Goal: Communication & Community: Answer question/provide support

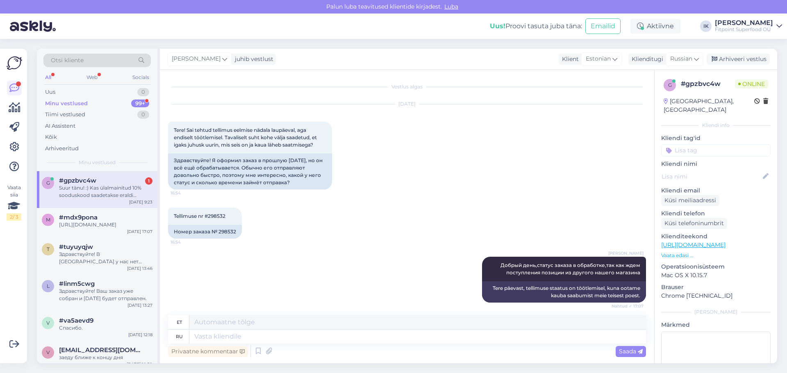
scroll to position [1090, 0]
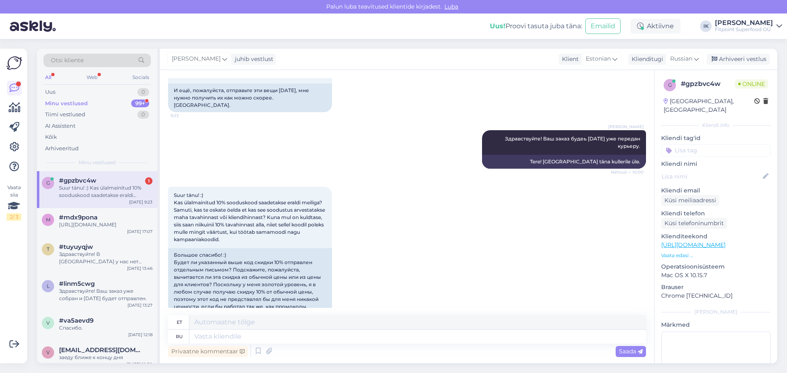
click at [429, 271] on div "Suur tänu! :) Kas ülalmainitud 10% sooduskood saadetakse eraldi meiliga? Samuti…" at bounding box center [407, 250] width 478 height 145
click at [679, 252] on p "Vaata edasi ..." at bounding box center [715, 255] width 109 height 7
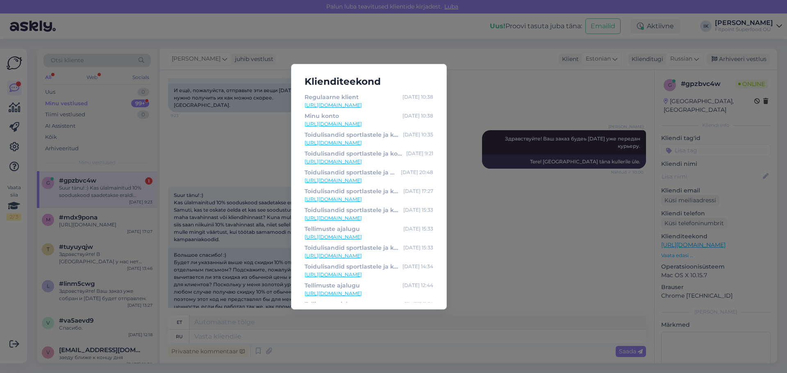
click at [469, 127] on div "Klienditeekond Regulaarne klient [DATE] 10:38 [URL][DOMAIN_NAME] Minu konto [DA…" at bounding box center [393, 186] width 787 height 373
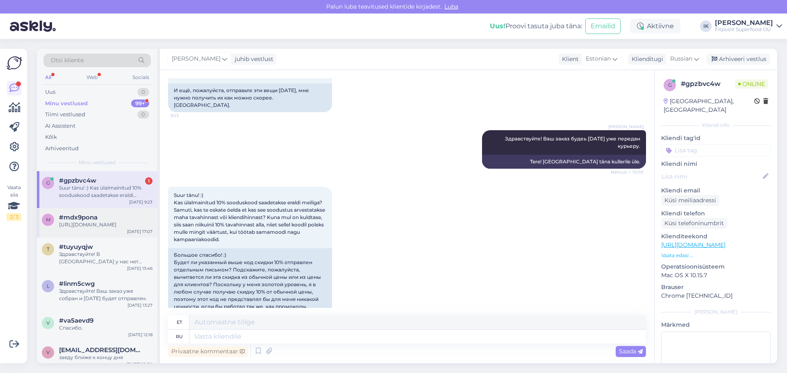
click at [112, 224] on div "[URL][DOMAIN_NAME]" at bounding box center [105, 224] width 93 height 7
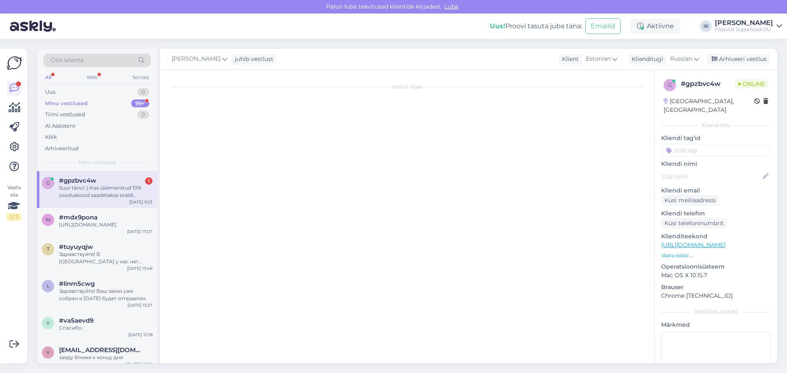
scroll to position [0, 0]
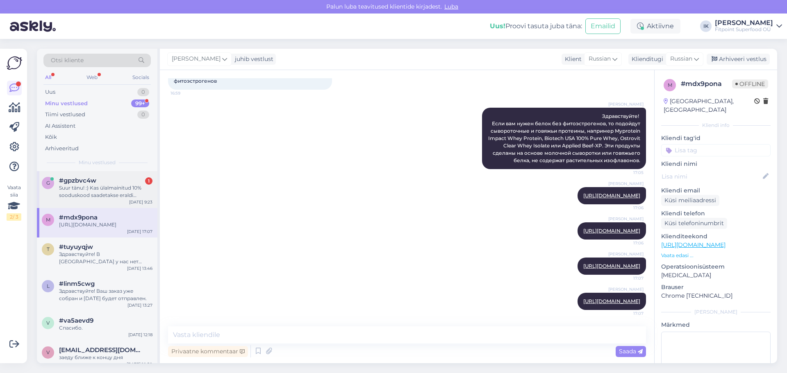
click at [123, 190] on div "Suur tänu! :) Kas ülalmainitud 10% sooduskood saadetakse eraldi meiliga? Samuti…" at bounding box center [105, 191] width 93 height 15
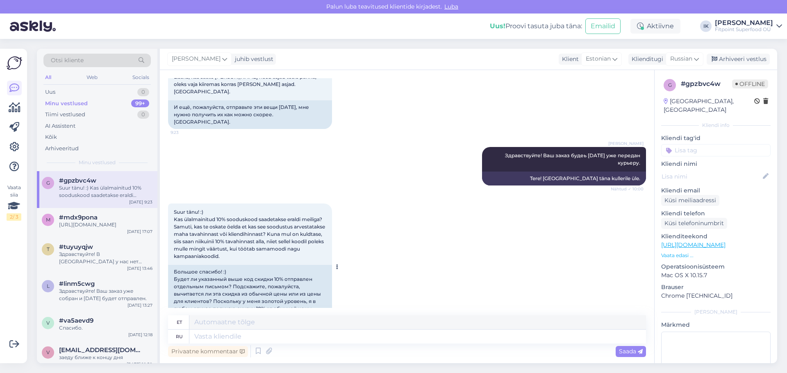
scroll to position [1090, 0]
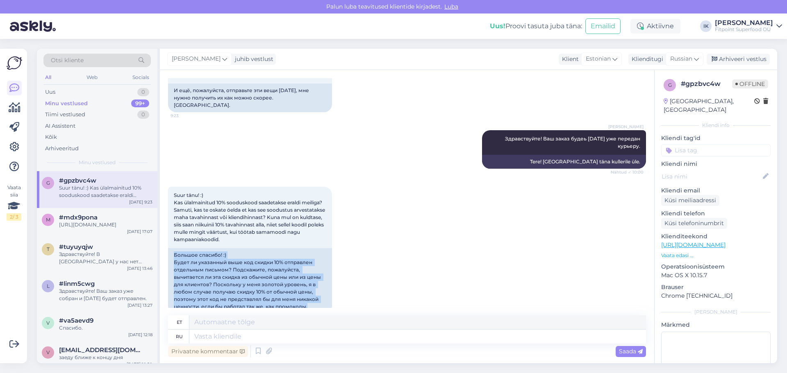
drag, startPoint x: 308, startPoint y: 294, endPoint x: 164, endPoint y: 243, distance: 152.7
click at [164, 243] on div "Vestlus algas [DATE] Tere! Sai tehtud tellimus eelmise nädala laupäeval, aga en…" at bounding box center [407, 216] width 494 height 293
copy div "Большое спасибо! :) Будет ли указанный выше код скидки 10% отправлен отдельным …"
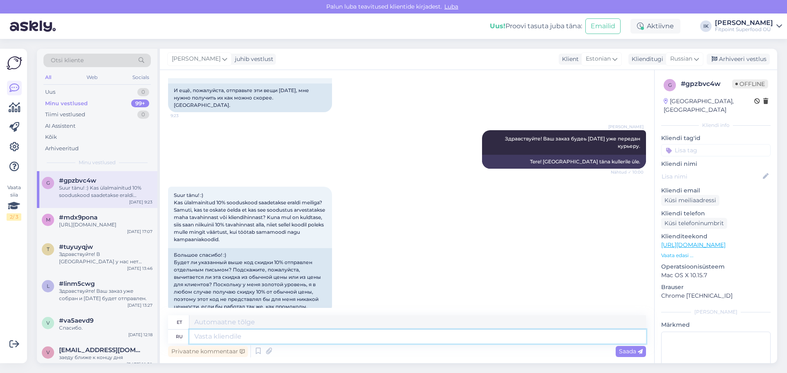
click at [305, 338] on textarea at bounding box center [417, 337] width 456 height 14
paste textarea "Здравствуйте! Да, к сожалению, у этой скидки действуют те же правила, что и у о…"
type textarea "Здравствуйте! Да, к сожалению, у этой скидки действуют те же правила, что и у о…"
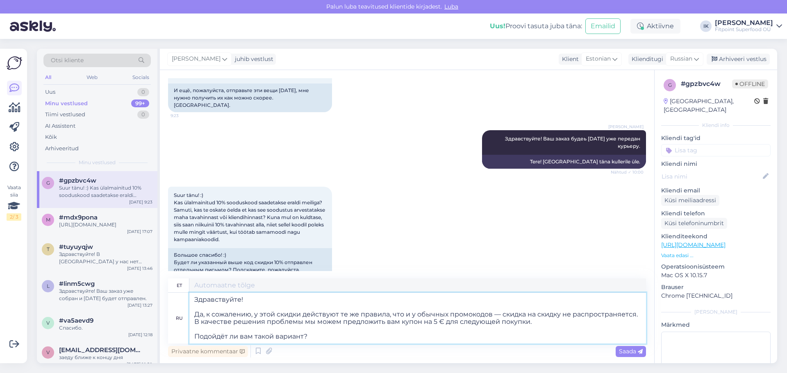
type textarea "Tere! Jah, kahjuks kehtivad sellel [DEMOGRAPHIC_DATA] samad reeglid mis tavalis…"
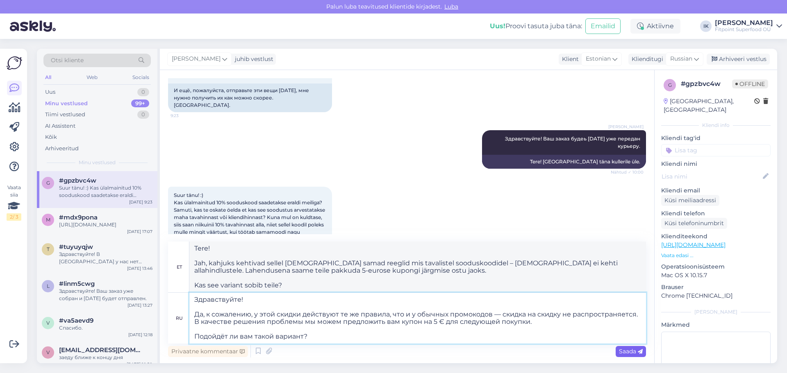
type textarea "Здравствуйте! Да, к сожалению, у этой скидки действуют те же правила, что и у о…"
click at [631, 349] on span "Saada" at bounding box center [631, 351] width 24 height 7
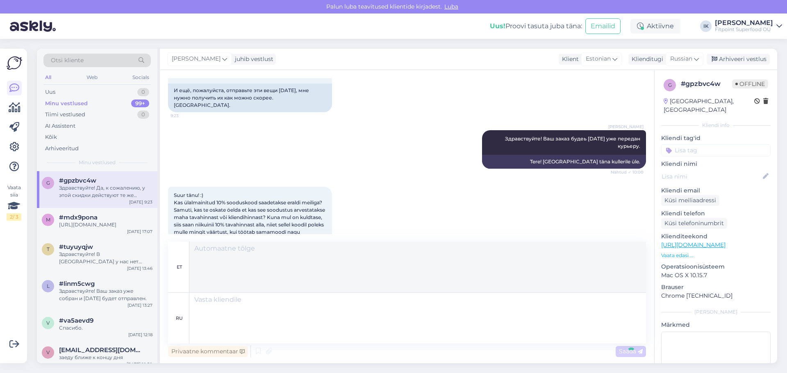
scroll to position [1250, 0]
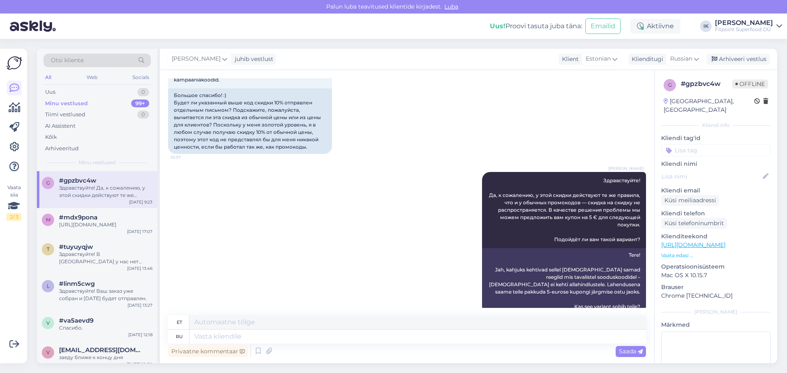
click at [610, 79] on div "Suur tänu! :) Kas ülalmainitud 10% sooduskood saadetakse eraldi meiliga? Samuti…" at bounding box center [407, 90] width 478 height 145
drag, startPoint x: 603, startPoint y: 111, endPoint x: 534, endPoint y: 89, distance: 72.6
click at [603, 111] on div "Suur tänu! :) Kas ülalmainitud 10% sooduskood saadetakse eraldi meiliga? Samuti…" at bounding box center [407, 90] width 478 height 145
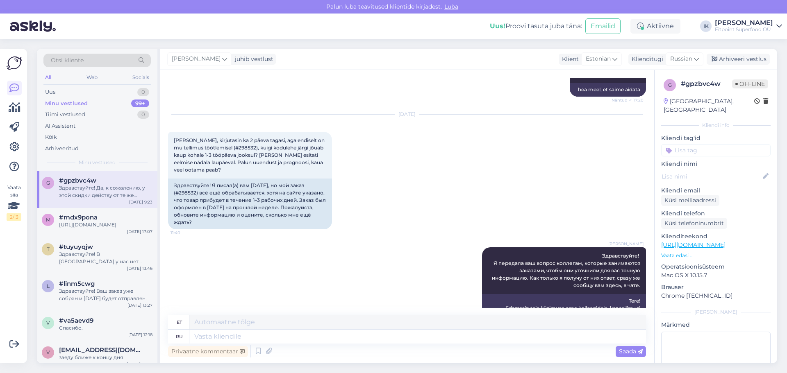
scroll to position [308, 0]
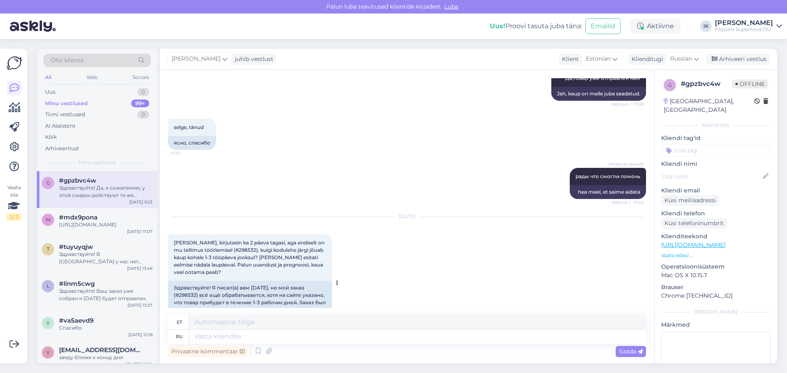
click at [218, 252] on span "[PERSON_NAME], kirjutasin ka 2 päeva tagasi, aga endiselt on mu tellimus töötle…" at bounding box center [250, 258] width 152 height 36
copy span "298532"
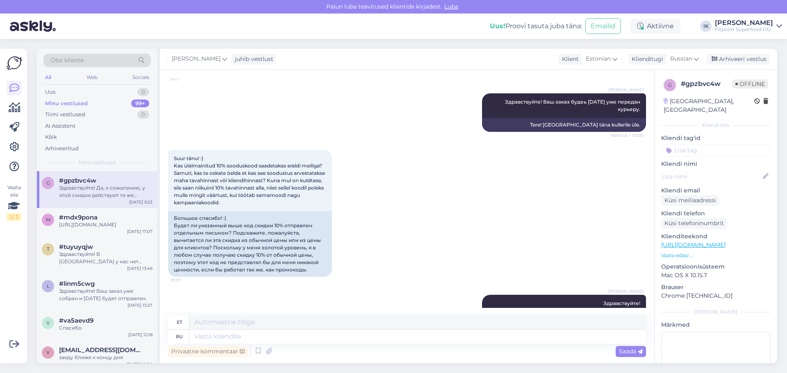
scroll to position [1250, 0]
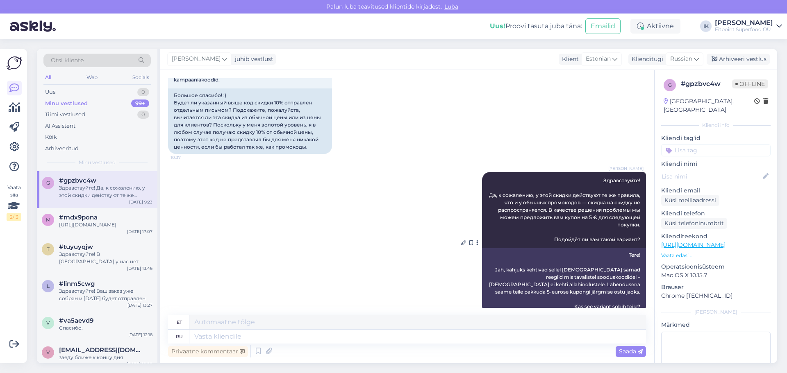
click at [592, 248] on div "Tere! Jah, kahjuks kehtivad sellel [DEMOGRAPHIC_DATA] samad reeglid mis tavalis…" at bounding box center [564, 281] width 164 height 66
drag, startPoint x: 595, startPoint y: 247, endPoint x: 398, endPoint y: 33, distance: 290.6
click at [554, 85] on div "Suur tänu! :) Kas ülalmainitud 10% sooduskood saadetakse eraldi meiliga? Samuti…" at bounding box center [407, 90] width 478 height 145
click at [474, 239] on button at bounding box center [476, 242] width 5 height 7
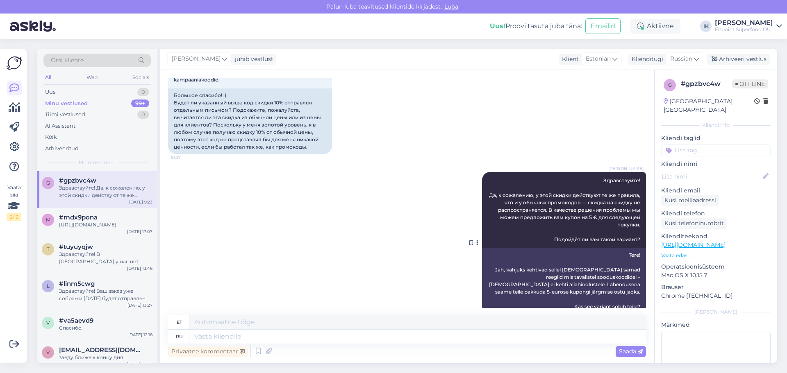
click at [474, 239] on button at bounding box center [476, 242] width 5 height 7
click at [458, 227] on div "[PERSON_NAME] Здравствуйте! Да, к сожалению, у этой скидки действуют те же прав…" at bounding box center [407, 243] width 478 height 160
click at [469, 241] on icon at bounding box center [471, 243] width 4 height 5
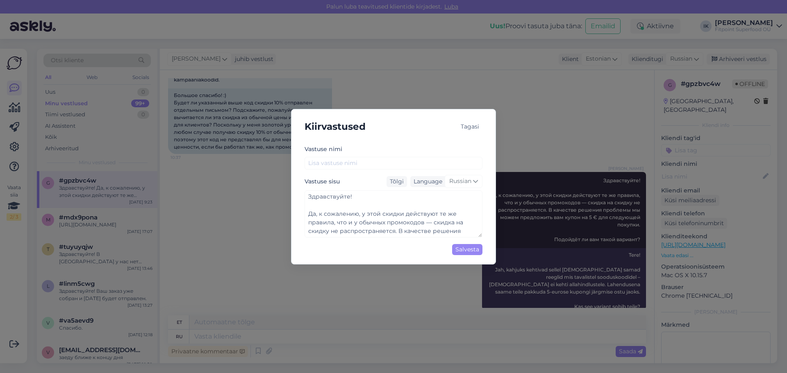
click at [478, 123] on div "Tagasi" at bounding box center [469, 126] width 25 height 11
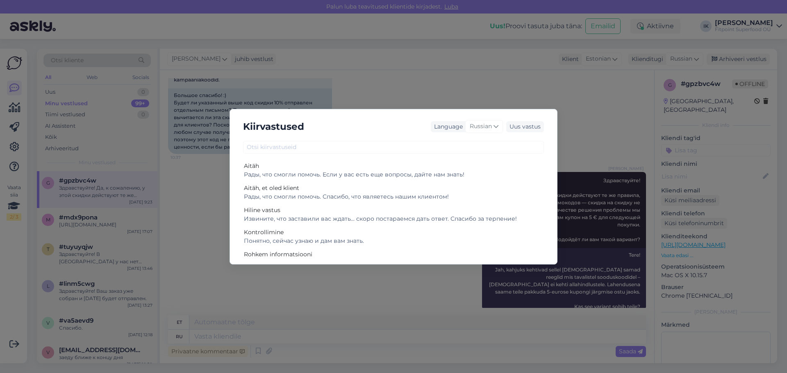
click at [578, 109] on div "Kiirvastused Language Russian Uus vastus Aitäh Рады, что смогли помочь. Если у …" at bounding box center [393, 186] width 787 height 373
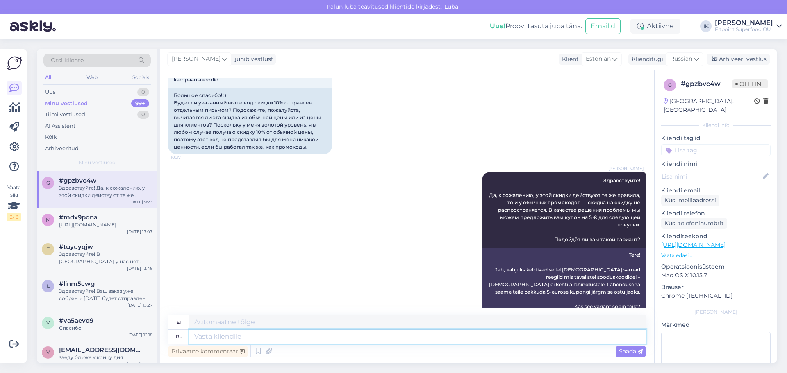
click at [522, 340] on textarea at bounding box center [417, 337] width 456 height 14
drag, startPoint x: 619, startPoint y: 108, endPoint x: 611, endPoint y: 110, distance: 8.4
click at [619, 108] on div "Suur tänu! :) Kas ülalmainitud 10% sooduskood saadetakse eraldi meiliga? Samuti…" at bounding box center [407, 90] width 478 height 145
drag, startPoint x: 605, startPoint y: 121, endPoint x: 605, endPoint y: 129, distance: 8.2
click at [605, 121] on div "Suur tänu! :) Kas ülalmainitud 10% sooduskood saadetakse eraldi meiliga? Samuti…" at bounding box center [407, 90] width 478 height 145
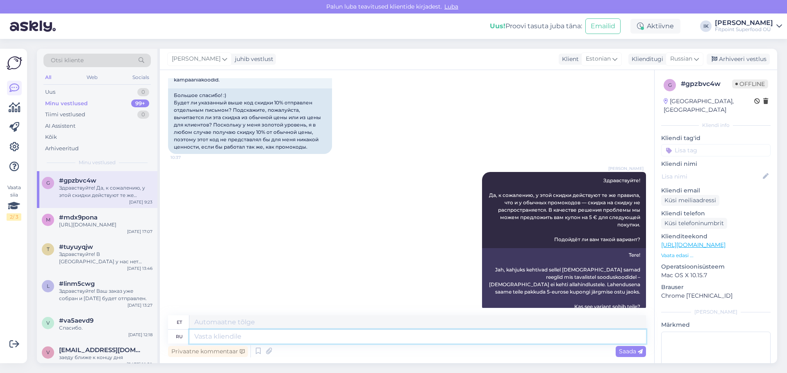
click at [433, 337] on textarea at bounding box center [417, 337] width 456 height 14
paste textarea "К сожалению, и этот вариант оказался нерабочим. Мы сейчас рассматриваем возможн…"
type textarea "К сожалению, и этот вариант оказался нерабочим. Мы сейчас рассматриваем возможн…"
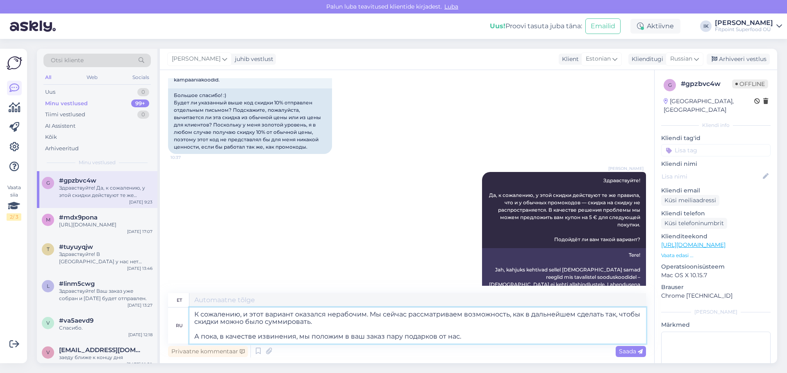
click at [331, 328] on textarea "К сожалению, и этот вариант оказался нерабочим. Мы сейчас рассматриваем возможн…" at bounding box center [417, 326] width 456 height 36
type textarea "Kahjuks osutus ka see variant [DEMOGRAPHIC_DATA]. Praegu kaalume võimalust, kui…"
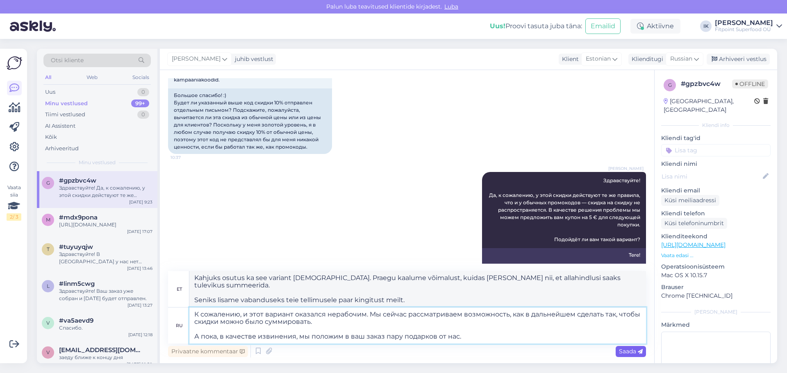
type textarea "К сожалению, и этот вариант оказался нерабочим. Мы сейчас рассматриваем возможн…"
click at [642, 350] on icon at bounding box center [640, 352] width 5 height 5
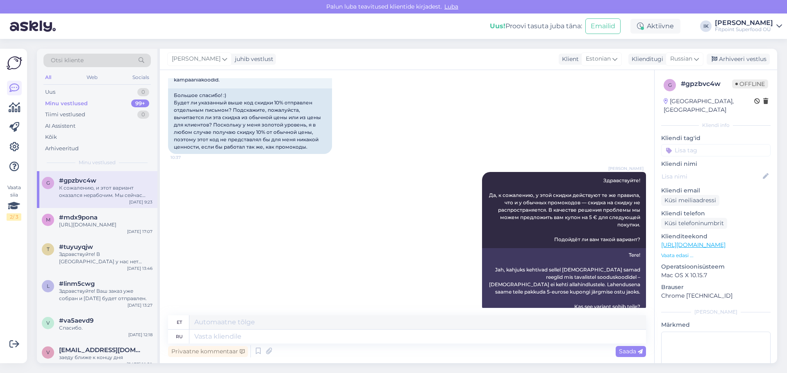
scroll to position [1373, 0]
